Goal: Find specific page/section: Find specific page/section

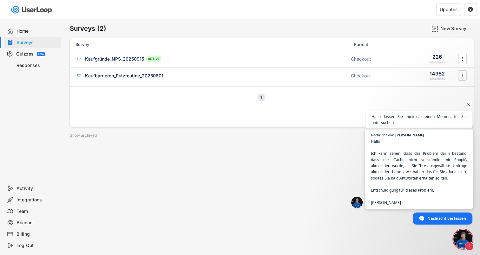
click at [432, 181] on span "Hallo Ich kann sehen, dass das Problem darin bestand, dass der Cache nicht voll…" at bounding box center [419, 171] width 97 height 67
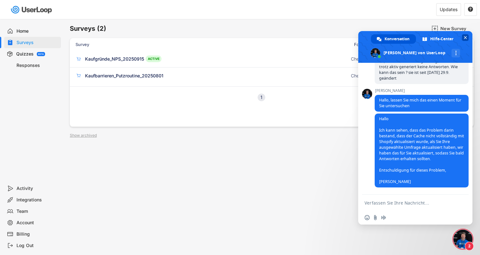
scroll to position [50, 0]
click at [466, 37] on span "Chat schließen" at bounding box center [465, 37] width 3 height 3
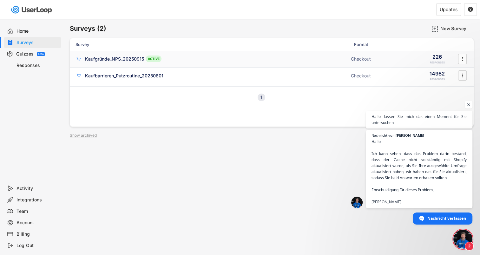
click at [113, 58] on div "Kaufgründe_NPS_20250915" at bounding box center [114, 59] width 59 height 6
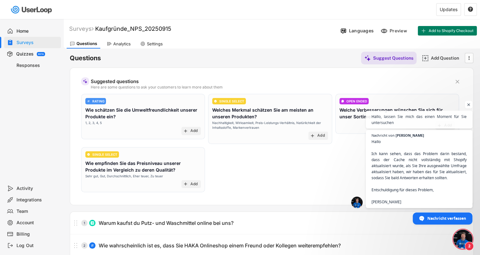
click at [149, 42] on div "Settings" at bounding box center [155, 43] width 16 height 5
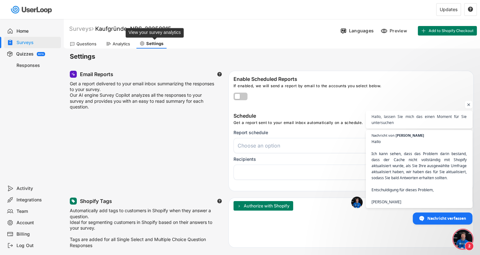
select select
click at [113, 45] on div "Analytics" at bounding box center [121, 43] width 17 height 5
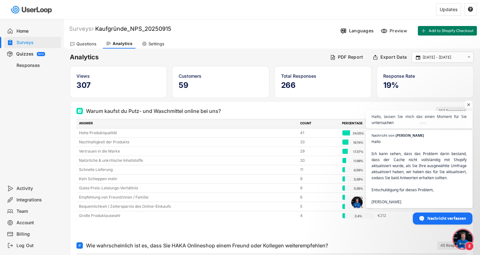
click at [468, 105] on span "Chat öffnen" at bounding box center [468, 105] width 8 height 8
